Goal: Information Seeking & Learning: Compare options

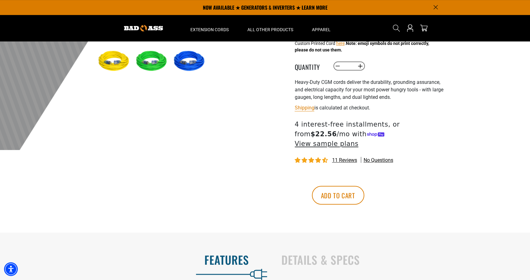
scroll to position [187, 0]
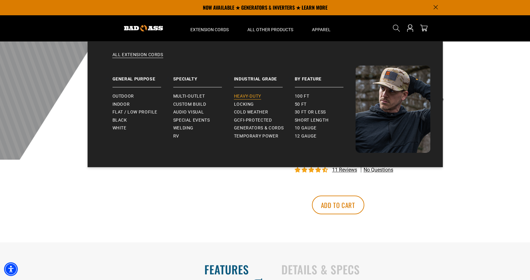
drag, startPoint x: 253, startPoint y: 94, endPoint x: 258, endPoint y: 98, distance: 6.0
click at [258, 98] on span "Heavy-Duty" at bounding box center [247, 96] width 27 height 6
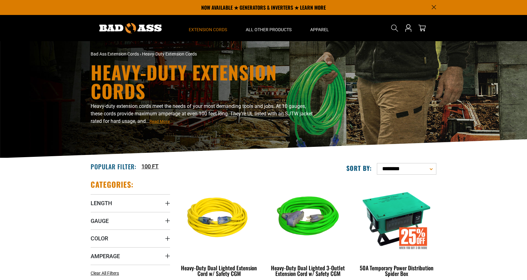
drag, startPoint x: 0, startPoint y: 0, endPoint x: 501, endPoint y: 184, distance: 533.4
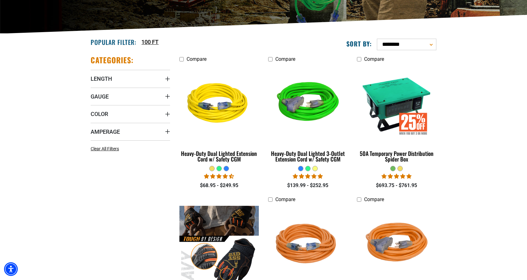
scroll to position [125, 0]
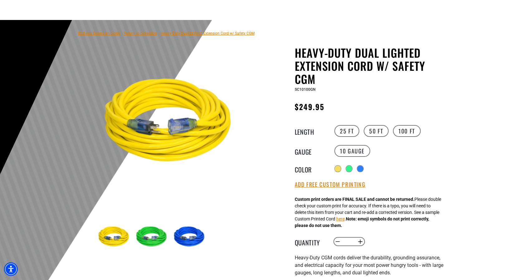
scroll to position [31, 0]
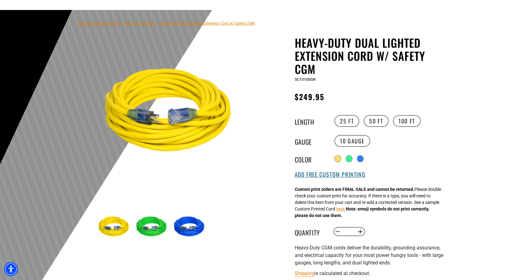
click at [328, 178] on button "Add Free Custom Printing" at bounding box center [330, 174] width 71 height 7
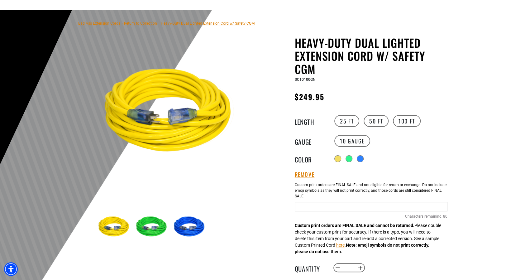
click at [146, 229] on img at bounding box center [152, 227] width 36 height 36
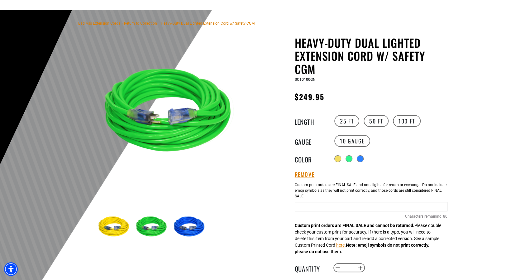
click at [347, 208] on input "Green Cables" at bounding box center [371, 206] width 153 height 9
click at [322, 207] on input "**********" at bounding box center [371, 206] width 153 height 9
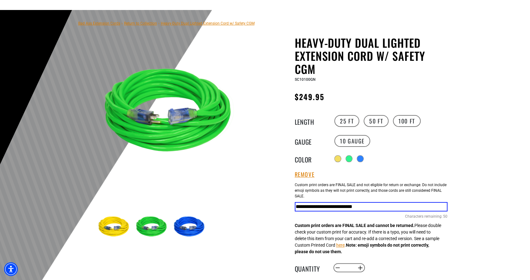
click at [322, 207] on input "**********" at bounding box center [371, 206] width 153 height 9
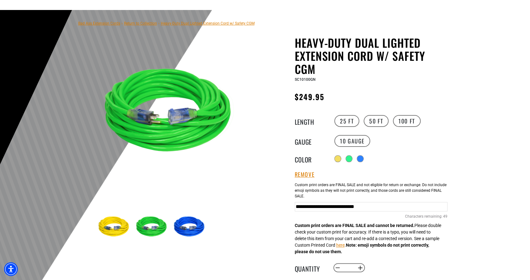
type input "**********"
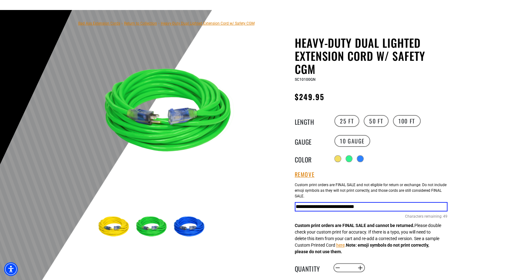
click at [417, 206] on input "**********" at bounding box center [371, 206] width 153 height 9
drag, startPoint x: 297, startPoint y: 205, endPoint x: 453, endPoint y: 208, distance: 156.4
click at [453, 208] on section "Bad Ass Extension Cords › Return to Collection › Heavy-Duty Dual Lighted Extens…" at bounding box center [265, 222] width 530 height 424
click at [445, 208] on input "**********" at bounding box center [371, 206] width 153 height 9
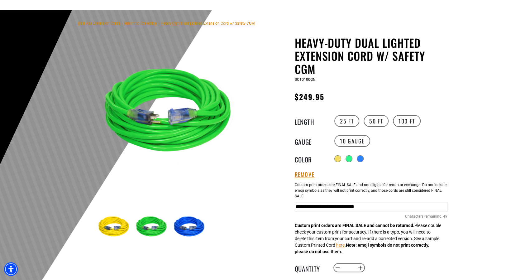
click at [466, 145] on div at bounding box center [265, 162] width 530 height 305
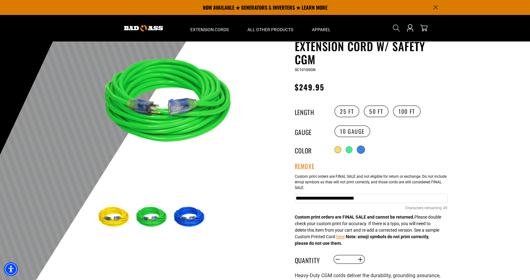
scroll to position [31, 0]
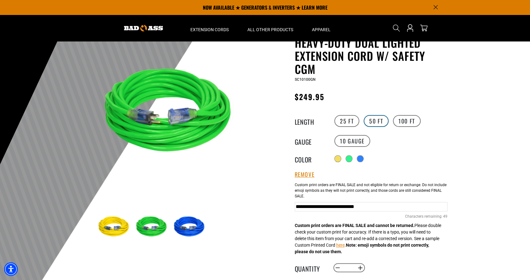
click at [375, 118] on label "50 FT" at bounding box center [376, 121] width 25 height 12
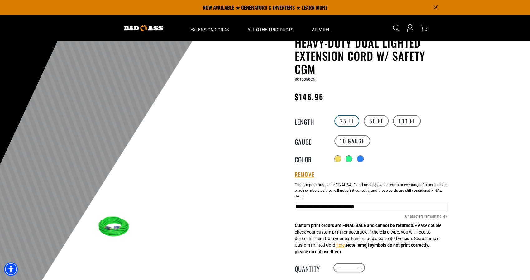
click at [351, 118] on label "25 FT" at bounding box center [346, 121] width 25 height 12
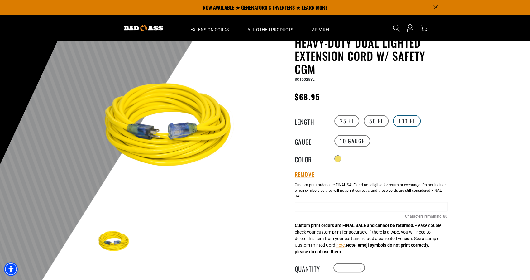
click at [411, 122] on label "100 FT" at bounding box center [407, 121] width 28 height 12
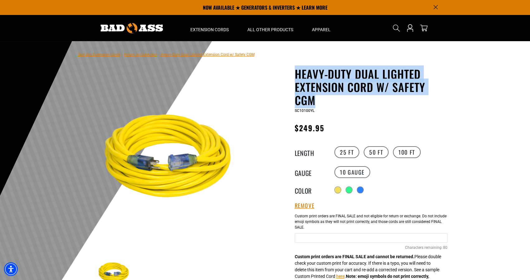
drag, startPoint x: 293, startPoint y: 68, endPoint x: 318, endPoint y: 99, distance: 40.8
click at [318, 99] on div "Heavy-Duty Dual Lighted Extension Cord w/ Safety CGM Heavy-Duty Dual Lighted Ex…" at bounding box center [359, 273] width 178 height 413
copy h1 "Heavy-Duty Dual Lighted Extension Cord w/ Safety CGM"
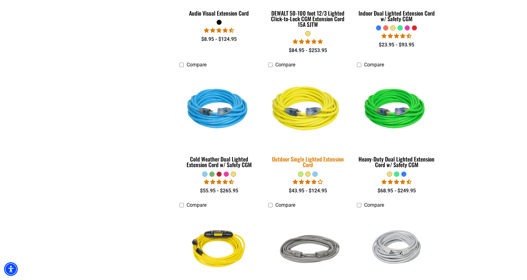
click at [306, 158] on div "Outdoor Single Lighted Extension Cord" at bounding box center [307, 161] width 79 height 11
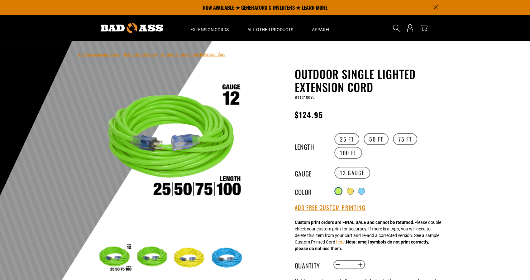
click at [338, 189] on div at bounding box center [338, 191] width 6 height 6
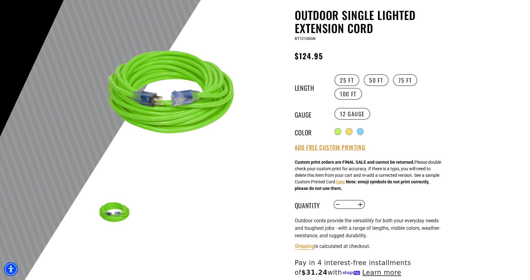
scroll to position [62, 0]
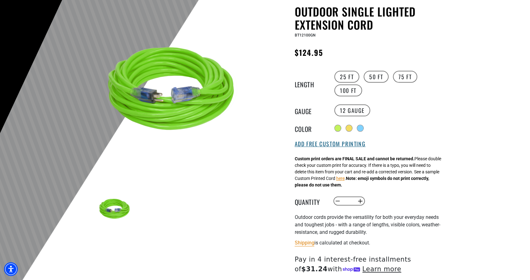
click at [327, 143] on button "Add Free Custom Printing" at bounding box center [330, 144] width 71 height 7
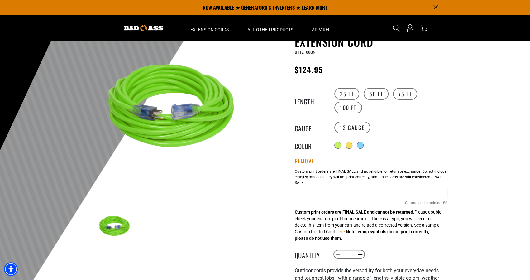
scroll to position [31, 0]
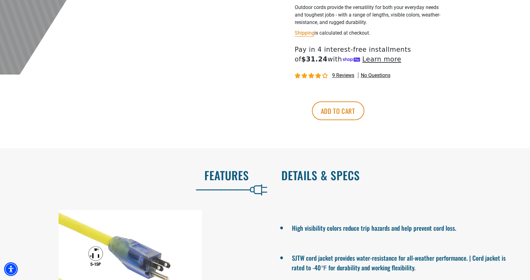
scroll to position [312, 0]
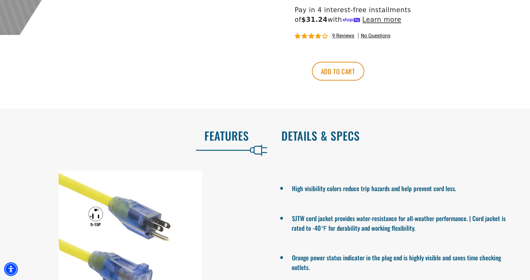
click at [319, 139] on h2 "Details & Specs" at bounding box center [399, 135] width 236 height 13
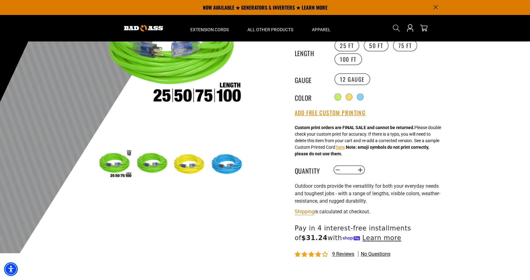
scroll to position [0, 0]
